Goal: Transaction & Acquisition: Purchase product/service

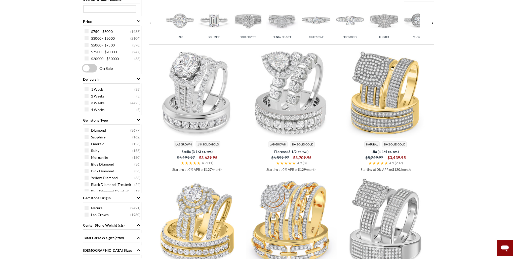
click at [217, 21] on img at bounding box center [213, 20] width 31 height 31
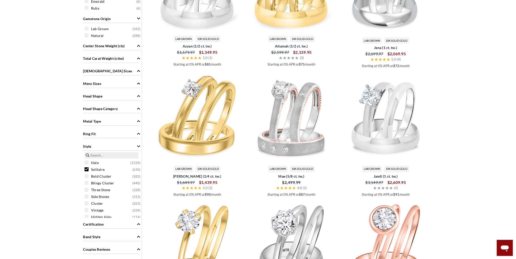
scroll to position [409, 0]
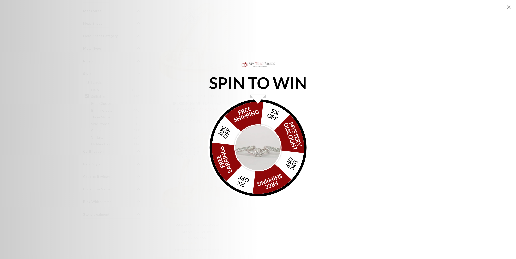
click at [509, 7] on icon "Close popup" at bounding box center [509, 7] width 4 height 4
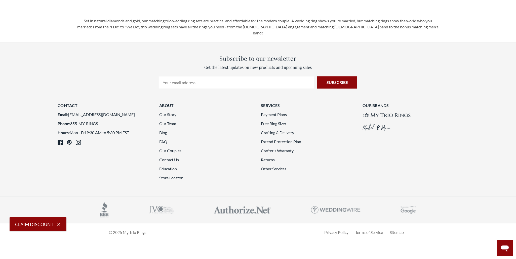
scroll to position [1408, 0]
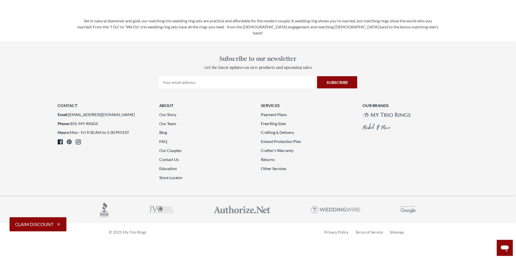
scroll to position [1433, 0]
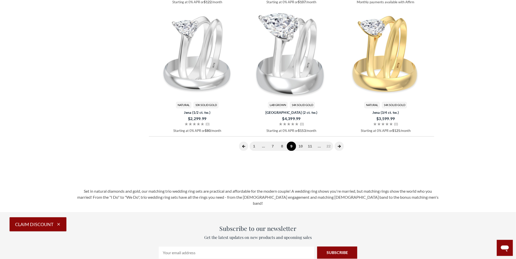
scroll to position [899, 0]
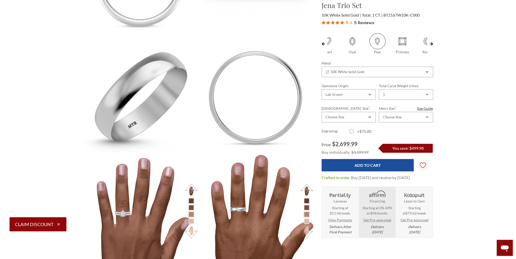
scroll to position [534, 0]
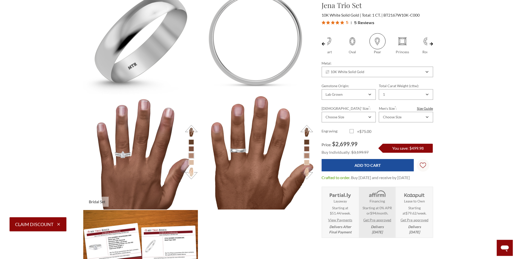
click at [194, 162] on li at bounding box center [191, 162] width 5 height 5
click at [192, 162] on li at bounding box center [191, 162] width 5 height 5
click at [189, 172] on button at bounding box center [191, 174] width 14 height 14
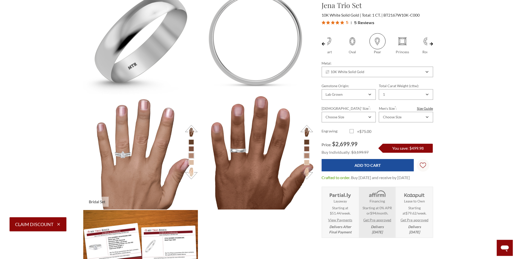
click at [189, 172] on button at bounding box center [191, 174] width 14 height 14
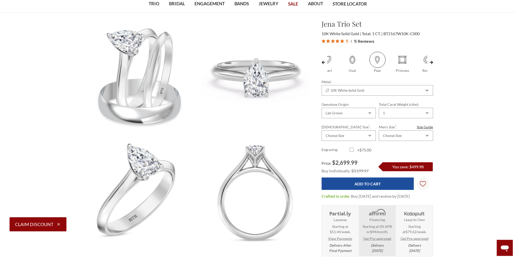
scroll to position [31, 0]
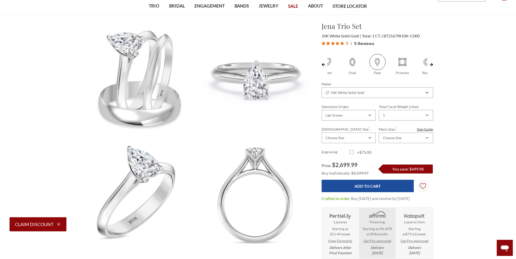
click at [433, 64] on link at bounding box center [432, 64] width 4 height 21
click at [432, 63] on link at bounding box center [432, 64] width 4 height 21
click at [320, 65] on div "Cushion Heart Oval" at bounding box center [377, 156] width 119 height 205
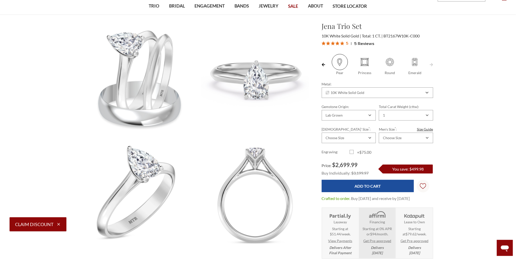
click at [322, 64] on link at bounding box center [324, 64] width 4 height 21
click at [334, 66] on span at bounding box center [336, 62] width 16 height 16
click at [326, 73] on input "Oval" at bounding box center [326, 73] width 0 height 0
radio input "true"
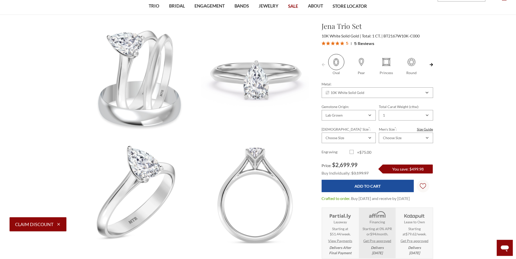
scroll to position [0, 2]
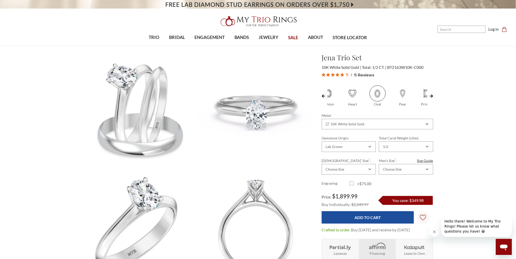
click at [404, 91] on span at bounding box center [403, 94] width 16 height 16
click at [392, 105] on input "Pear" at bounding box center [392, 105] width 0 height 0
radio input "true"
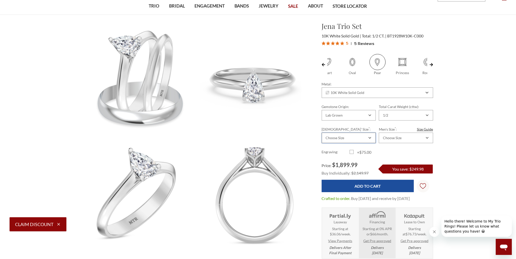
click at [369, 136] on div "Choose Size" at bounding box center [349, 138] width 54 height 11
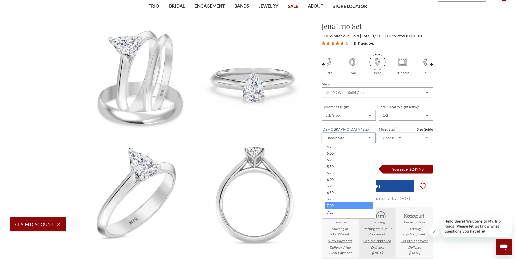
scroll to position [63, 0]
click at [338, 195] on div "7.00" at bounding box center [349, 198] width 48 height 7
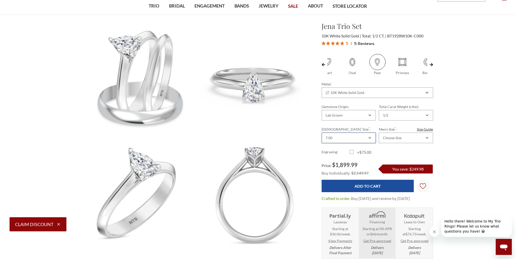
scroll to position [0, 0]
click at [402, 136] on div "Choose Size" at bounding box center [403, 138] width 43 height 4
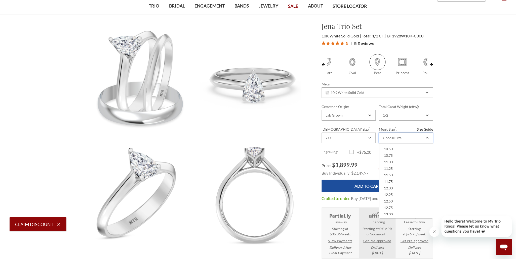
scroll to position [126, 0]
click at [392, 161] on div "11.00" at bounding box center [406, 161] width 48 height 7
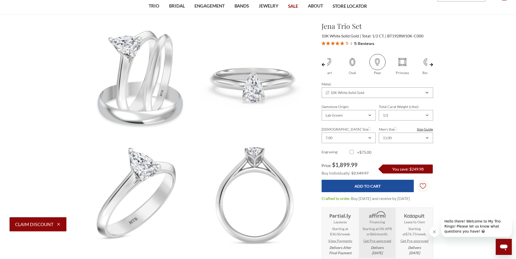
click at [416, 94] on div "10K White Solid Gold" at bounding box center [374, 93] width 99 height 4
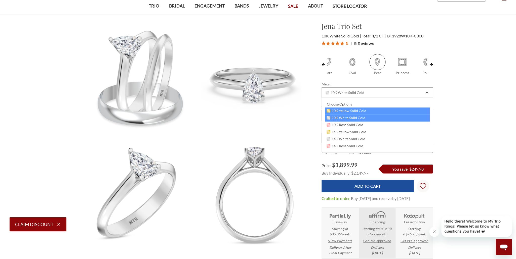
click at [353, 110] on span "10K Yellow Solid Gold" at bounding box center [347, 111] width 40 height 4
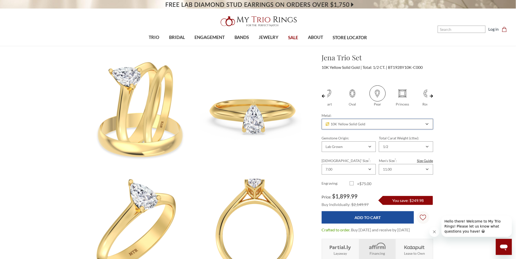
click at [365, 127] on div "10K Yellow Solid Gold" at bounding box center [377, 124] width 111 height 11
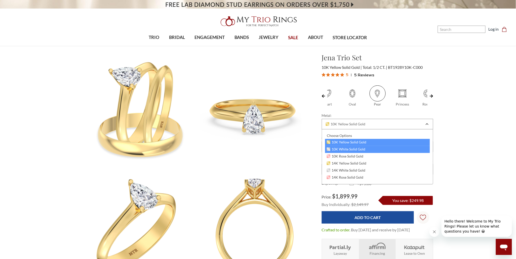
click at [351, 148] on span "10K White Solid Gold" at bounding box center [346, 149] width 39 height 4
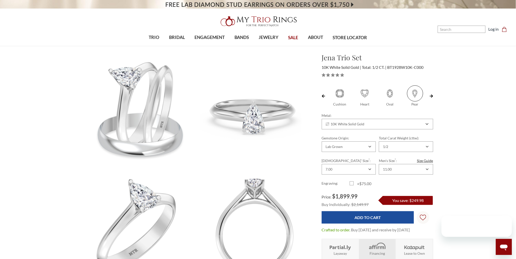
scroll to position [0, 37]
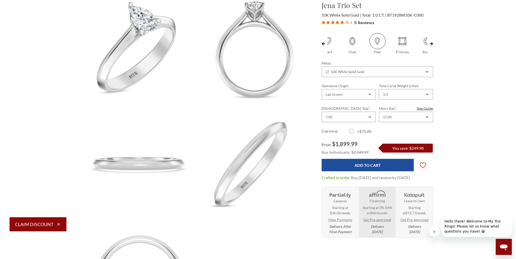
scroll to position [189, 0]
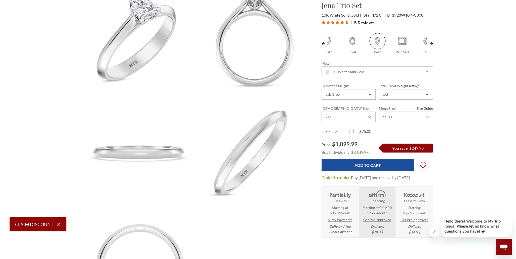
click at [338, 220] on link "View Payments" at bounding box center [340, 220] width 24 height 5
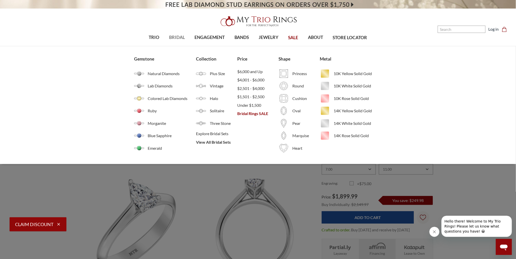
click at [173, 36] on span "BRIDAL" at bounding box center [177, 37] width 16 height 7
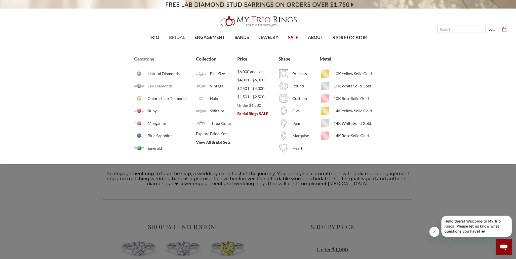
click at [155, 84] on span "Lab Diamonds" at bounding box center [172, 86] width 48 height 6
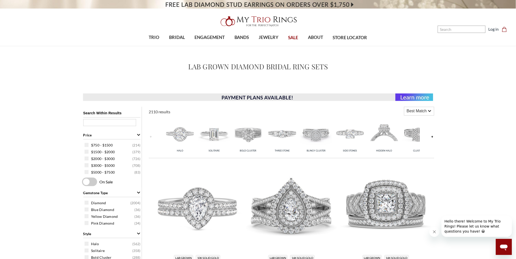
click at [433, 135] on link at bounding box center [432, 137] width 4 height 40
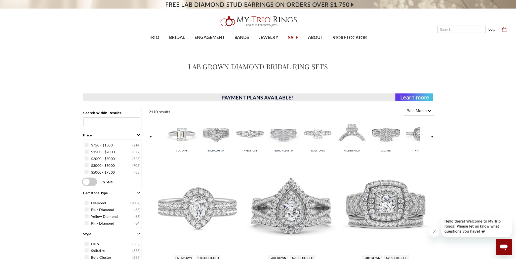
scroll to position [0, 34]
click at [433, 135] on link at bounding box center [432, 137] width 4 height 40
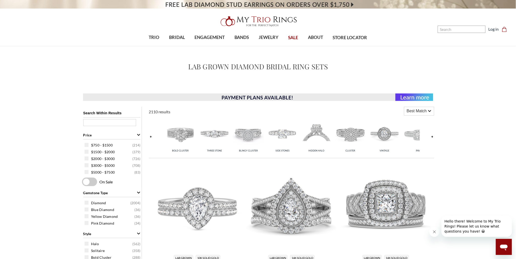
click at [433, 135] on link at bounding box center [432, 137] width 4 height 40
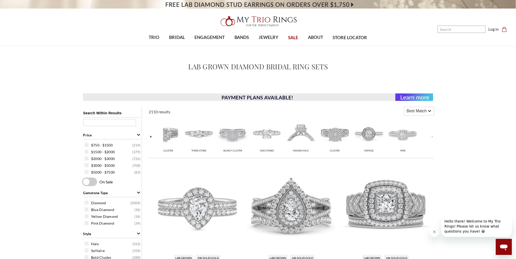
click at [405, 136] on img at bounding box center [402, 133] width 31 height 31
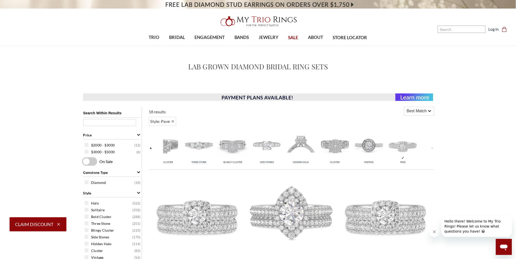
click at [150, 148] on link at bounding box center [151, 149] width 4 height 40
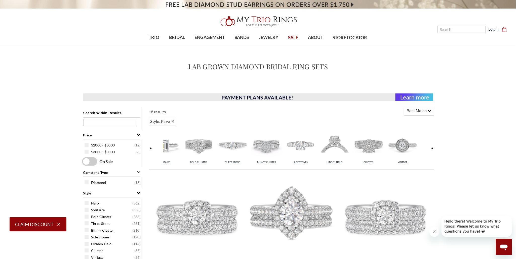
click at [150, 148] on link at bounding box center [151, 149] width 4 height 40
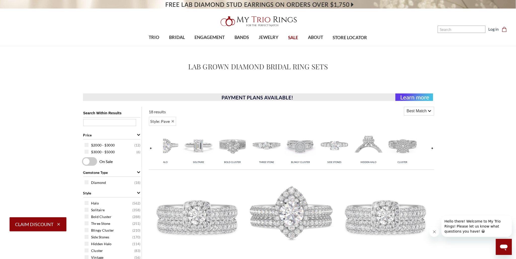
click at [150, 148] on link at bounding box center [151, 149] width 4 height 40
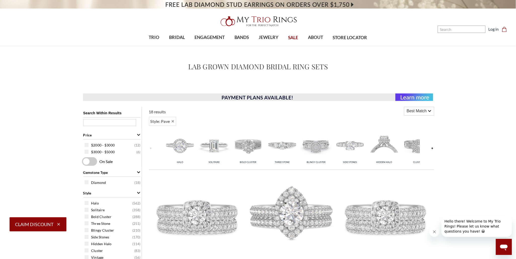
click at [282, 142] on img at bounding box center [281, 145] width 31 height 31
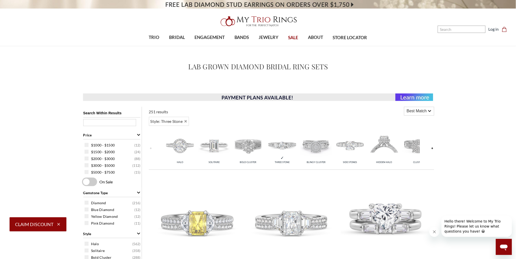
click at [186, 145] on img at bounding box center [179, 145] width 31 height 31
